Goal: Communication & Community: Answer question/provide support

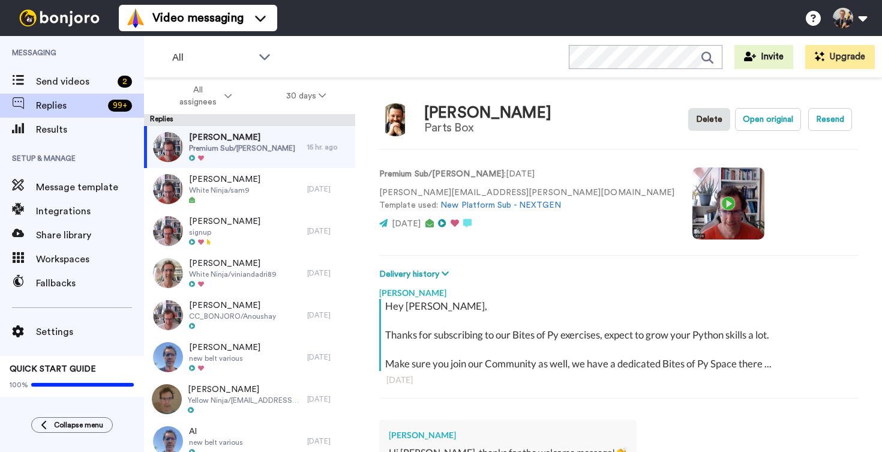
scroll to position [602, 0]
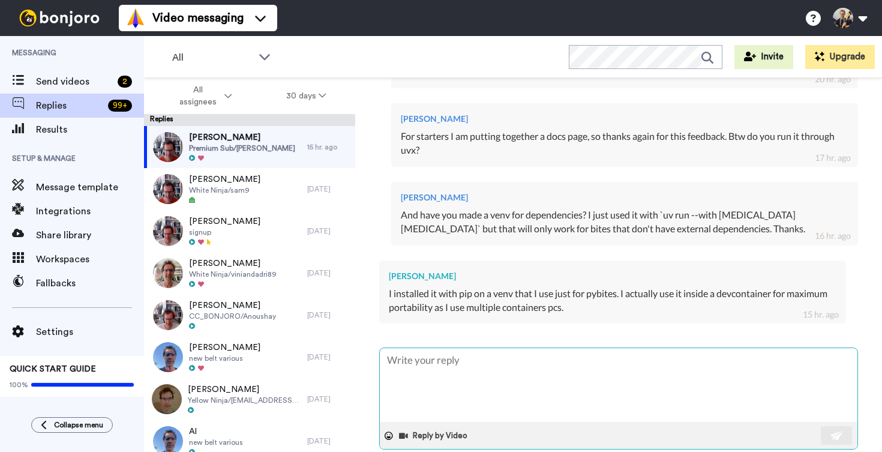
click at [479, 363] on textarea at bounding box center [618, 385] width 477 height 74
type textarea "x"
type textarea "T"
type textarea "x"
type textarea "Th"
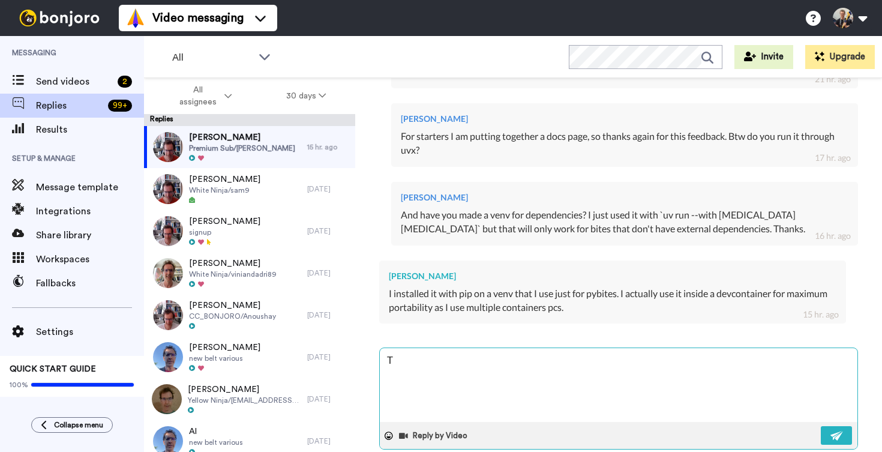
type textarea "x"
type textarea "Tha"
type textarea "x"
type textarea "Than"
type textarea "x"
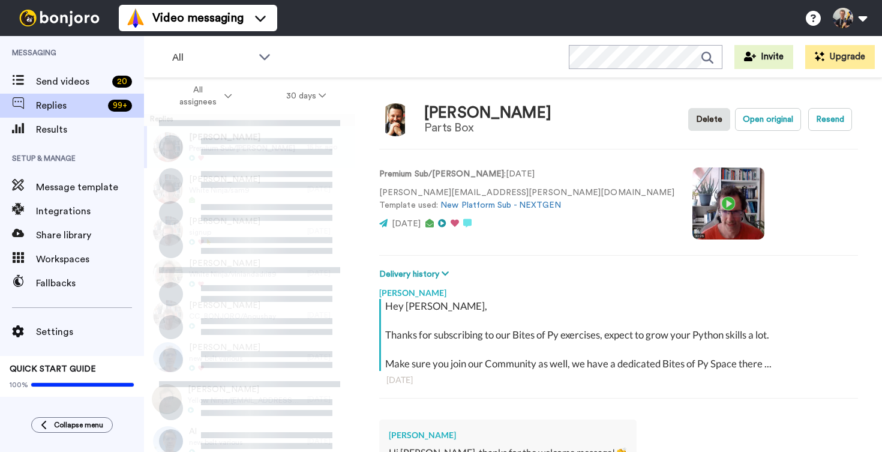
scroll to position [551, 0]
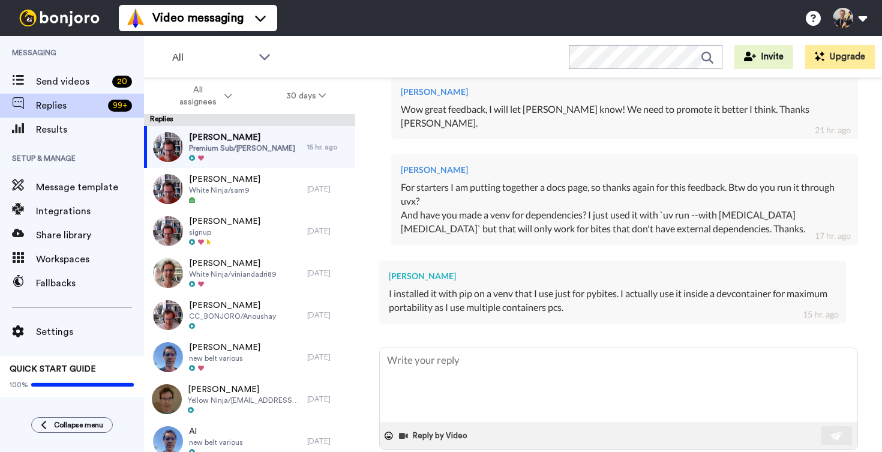
type textarea "x"
type textarea "G"
type textarea "x"
type textarea "Go"
type textarea "x"
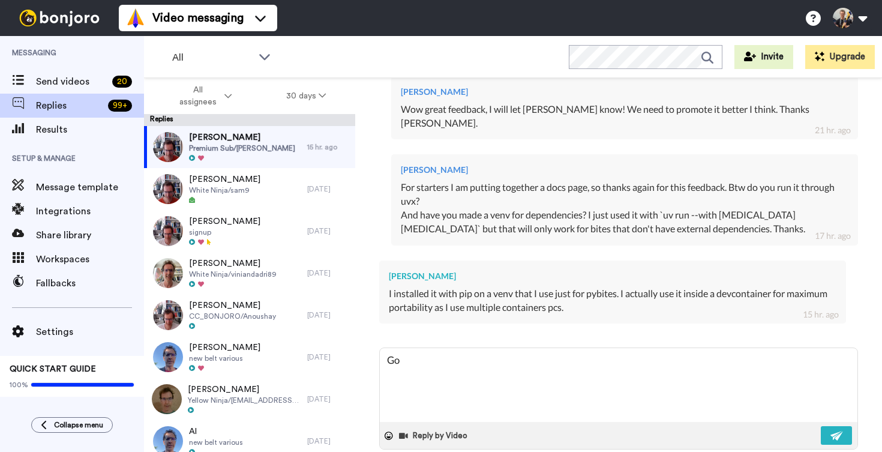
type textarea "God"
type textarea "x"
type textarea "Go"
type textarea "x"
type textarea "Goo"
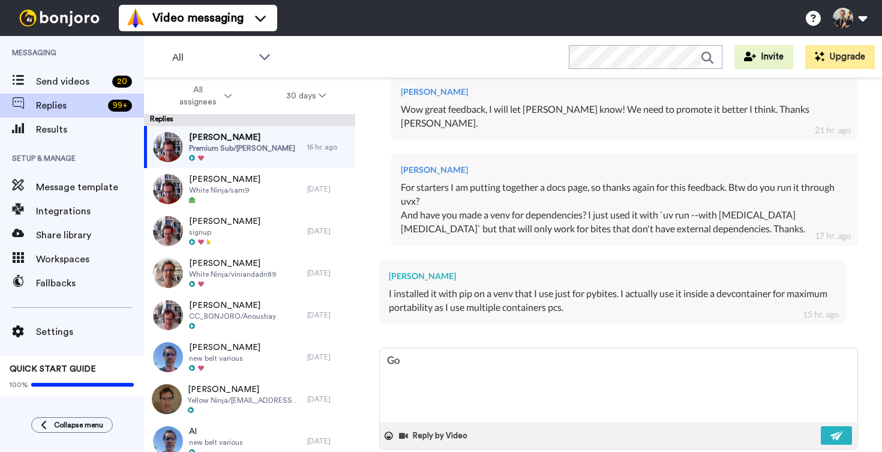
type textarea "x"
type textarea "Good"
type textarea "x"
type textarea "Good"
type textarea "x"
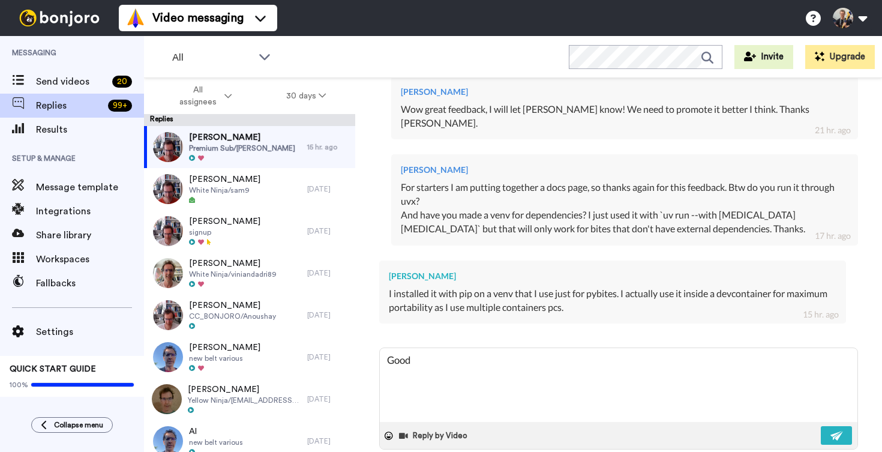
type textarea "Good t"
type textarea "x"
type textarea "Good to"
type textarea "x"
type textarea "Good to"
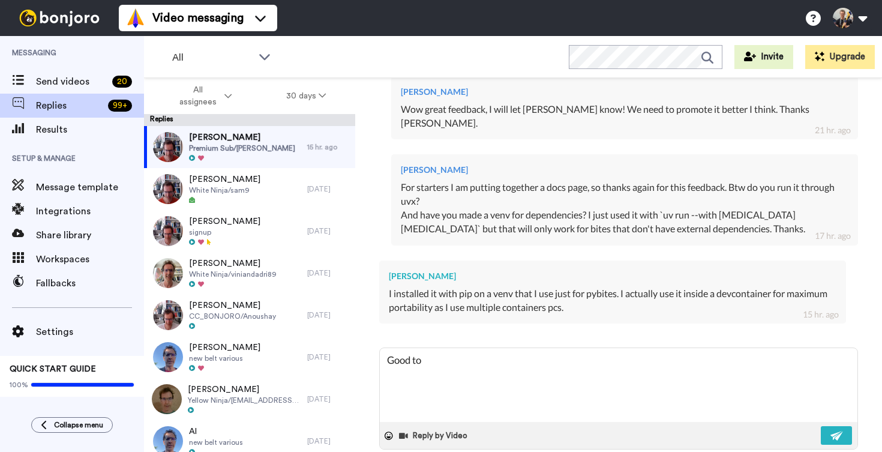
type textarea "x"
type textarea "Good to k"
type textarea "x"
type textarea "Good to kn"
type textarea "x"
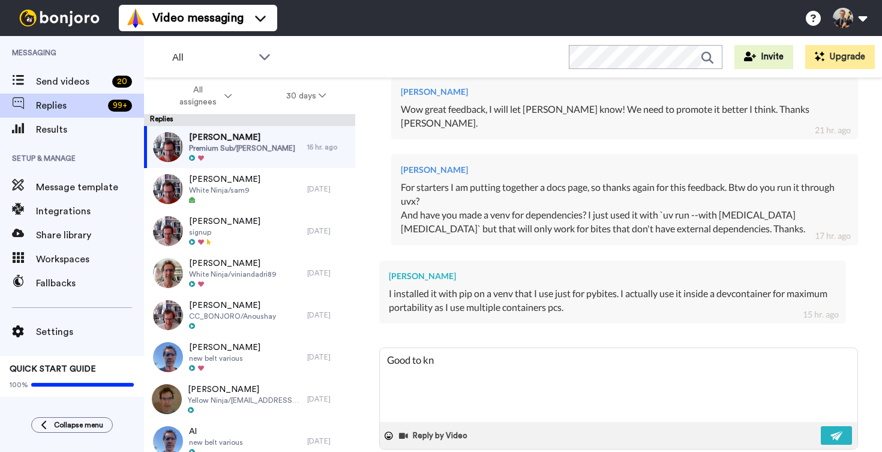
type textarea "Good to kno"
type textarea "x"
type textarea "Good to know"
type textarea "x"
type textarea "Good to know"
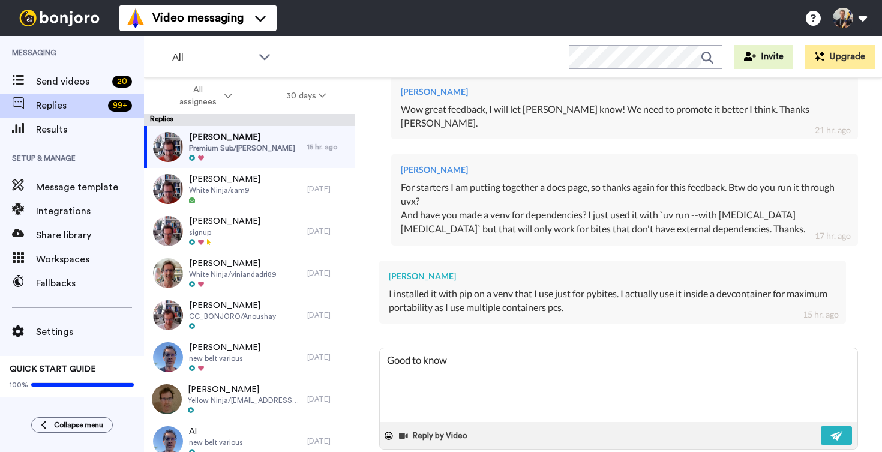
type textarea "x"
type textarea "Good to know t"
type textarea "x"
type textarea "Good to know"
type textarea "x"
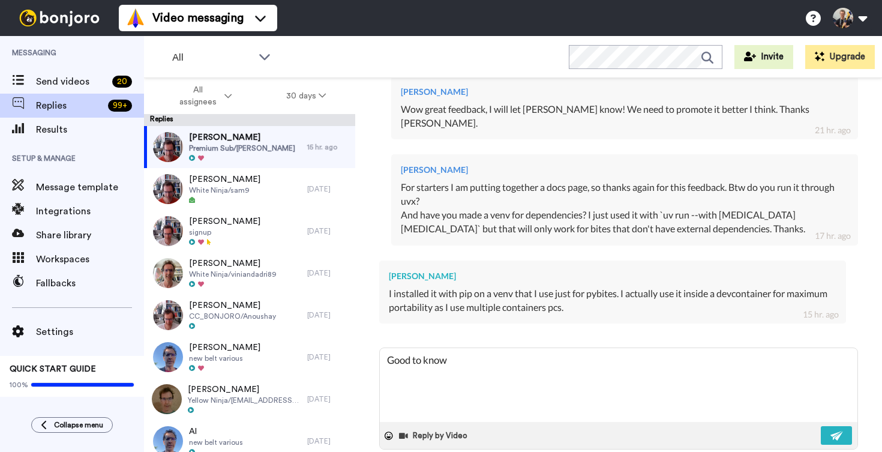
type textarea "Good to know"
type textarea "x"
type textarea "Good to know,"
type textarea "x"
type textarea "Good to know,"
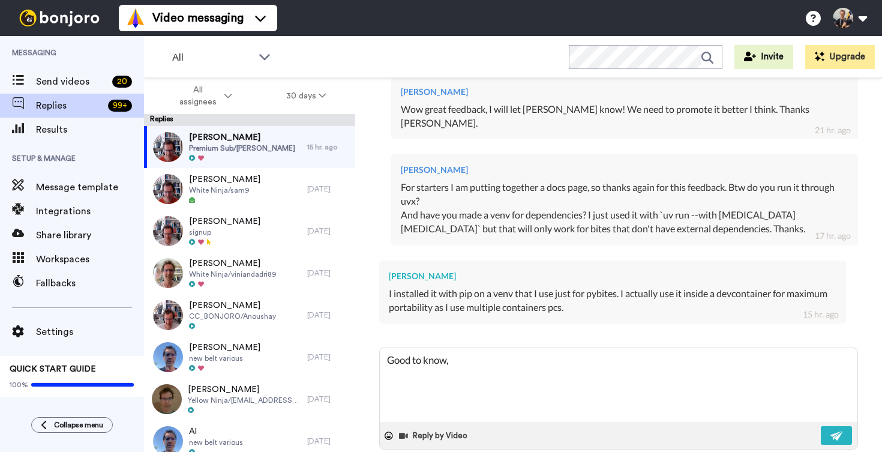
type textarea "x"
type textarea "Good to know, t"
type textarea "x"
type textarea "Good to know, th"
type textarea "x"
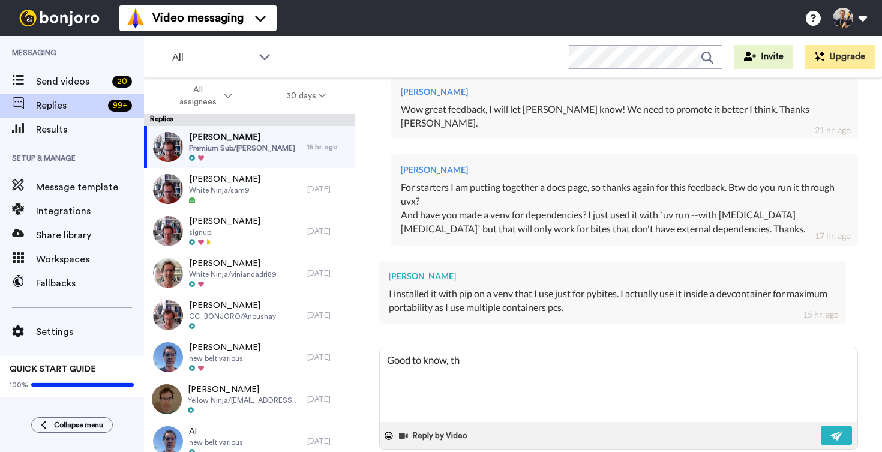
type textarea "Good to know, tha"
type textarea "x"
type textarea "Good to know, than"
type textarea "x"
type textarea "Good to know, thank"
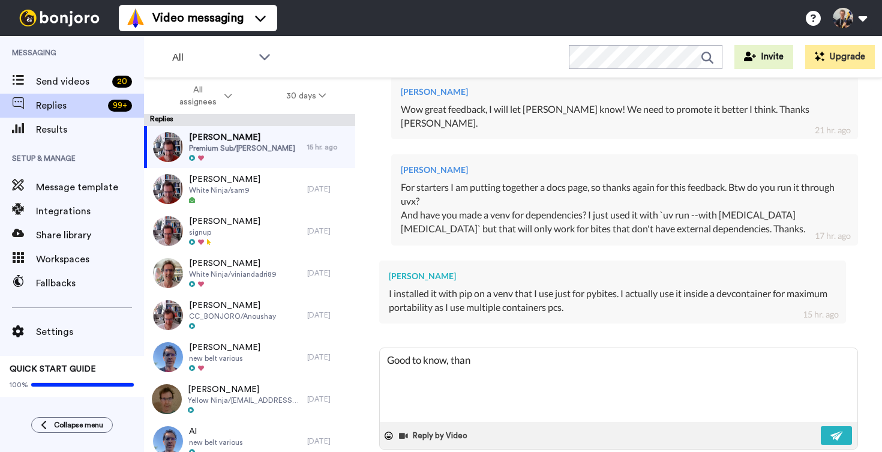
type textarea "x"
type textarea "Good to know, thanks"
type textarea "x"
type textarea "Good to know, thanks."
type textarea "x"
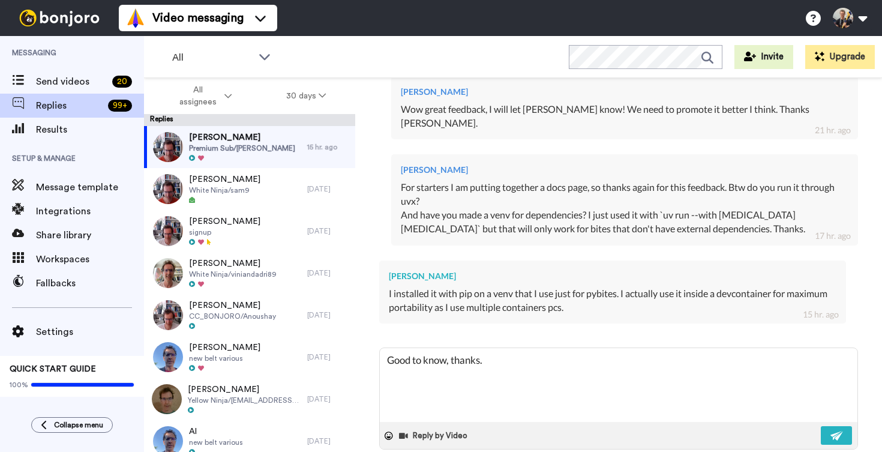
type textarea "Good to know, thanks."
type textarea "x"
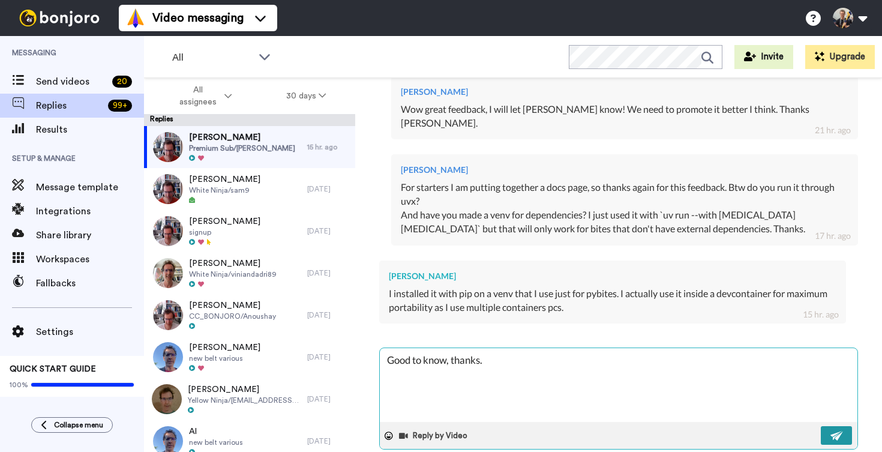
type textarea "Good to know, thanks."
click at [826, 426] on button at bounding box center [836, 435] width 31 height 19
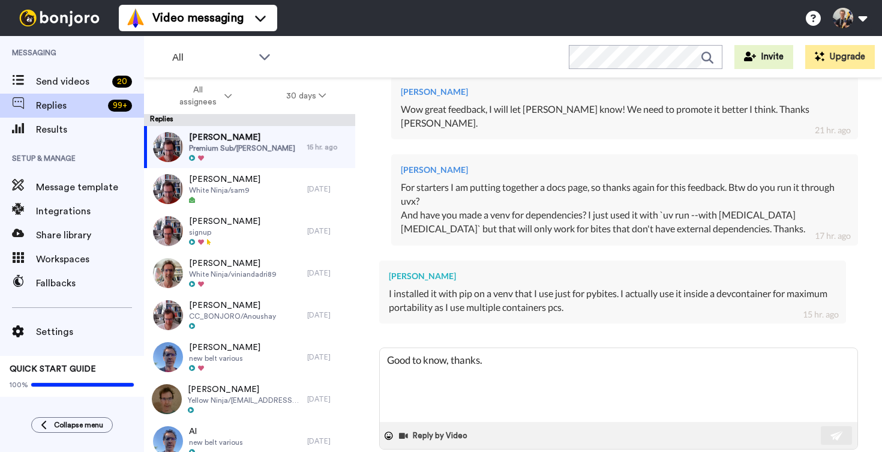
click at [509, 287] on div "I installed it with pip on a venv that I use just for pybites. I actually use i…" at bounding box center [612, 301] width 447 height 28
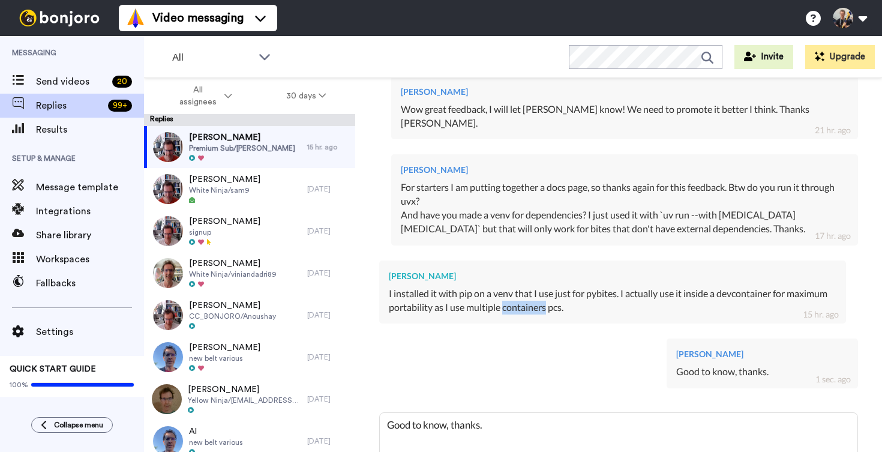
click at [509, 287] on div "I installed it with pip on a venv that I use just for pybites. I actually use i…" at bounding box center [612, 301] width 447 height 28
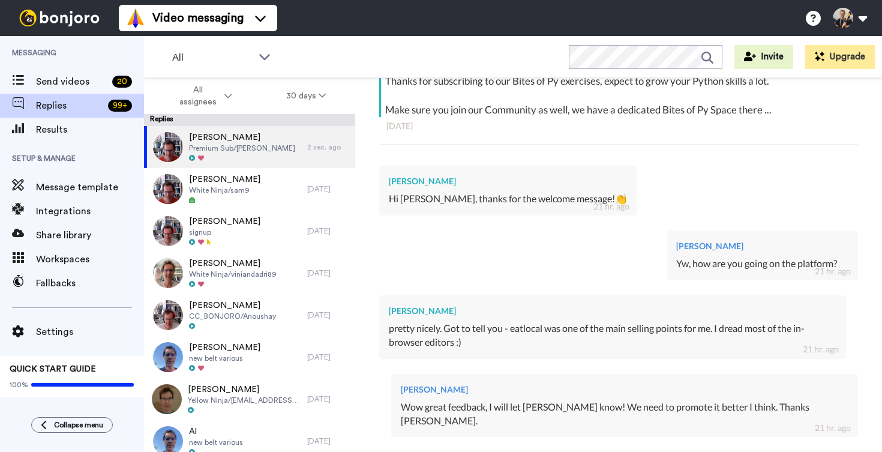
scroll to position [254, 0]
type textarea "x"
